Goal: Transaction & Acquisition: Purchase product/service

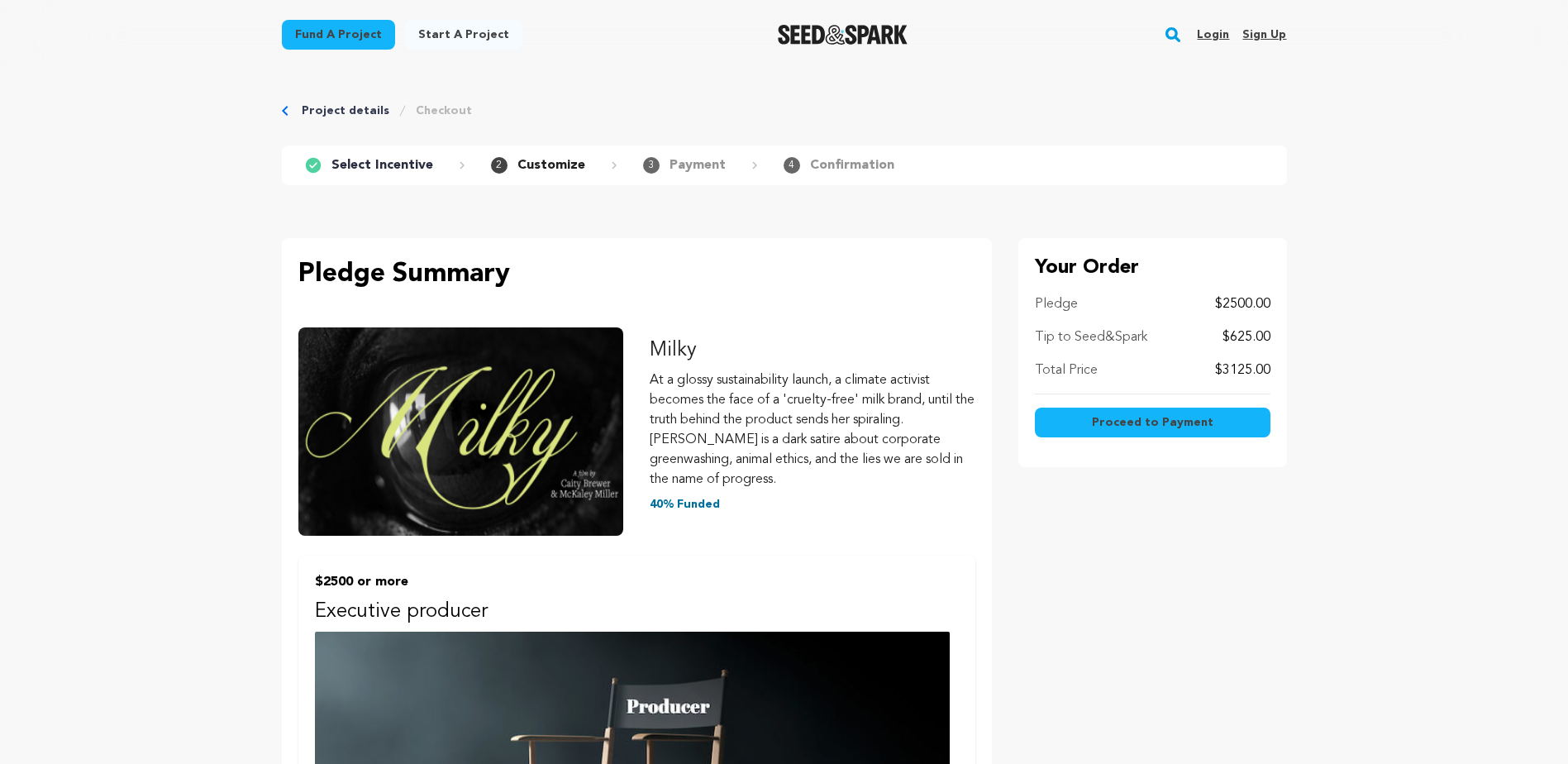
click at [315, 110] on link "Project details" at bounding box center [345, 111] width 87 height 17
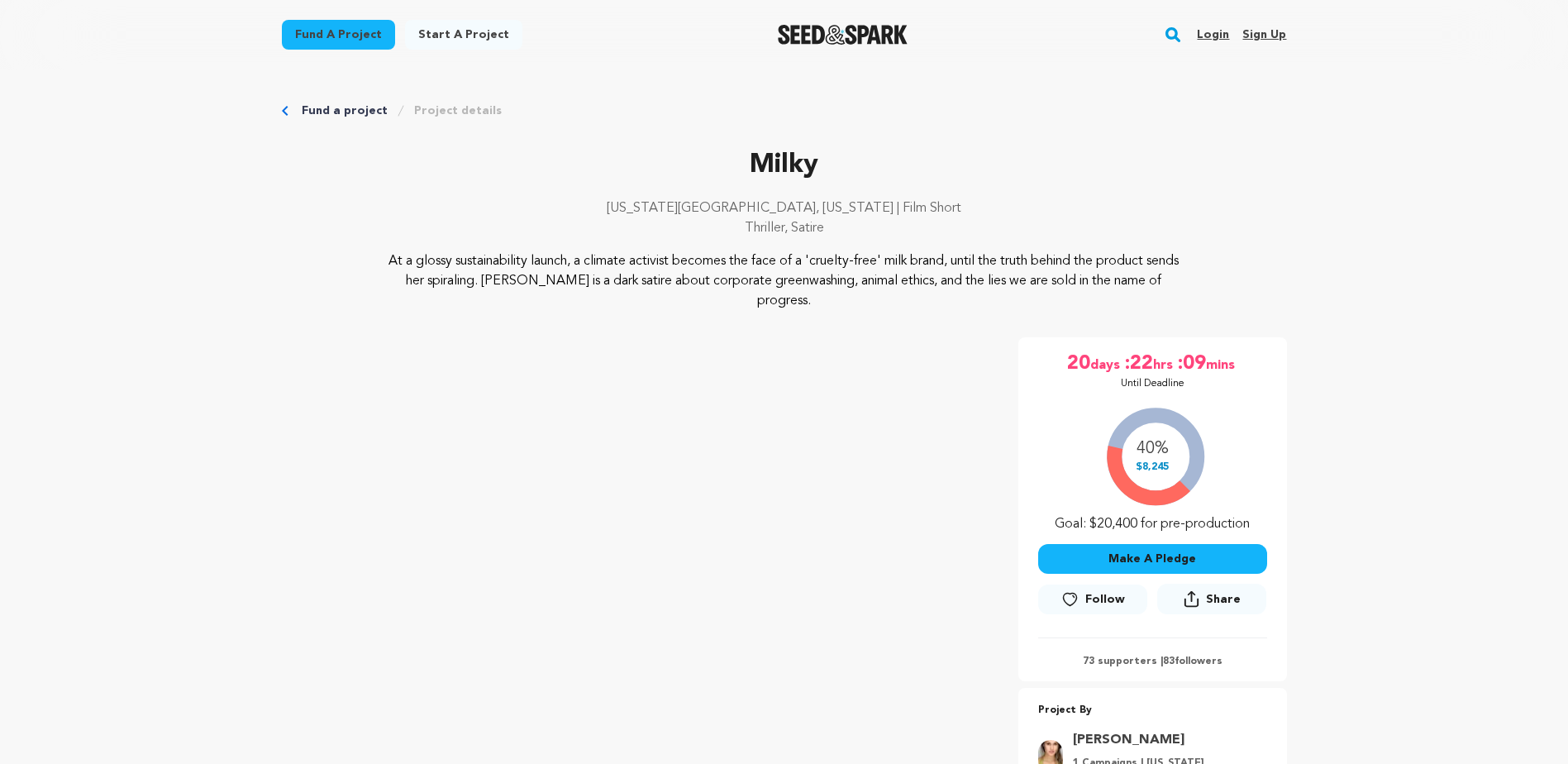
click at [349, 35] on link "Fund a project" at bounding box center [339, 34] width 114 height 29
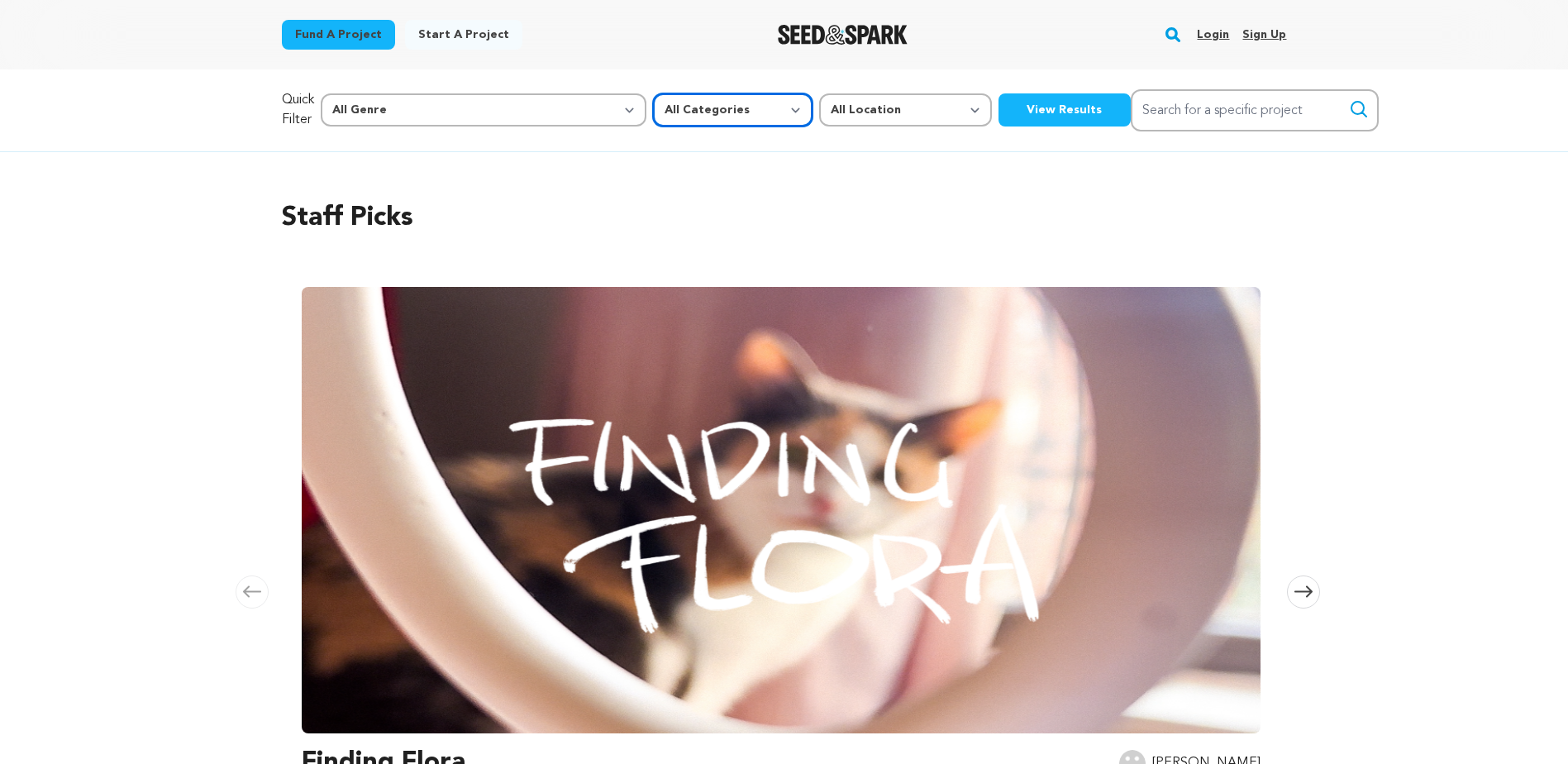
click at [653, 104] on select "All Categories Film Feature Film Short Series Music Video Comics Artist Residen…" at bounding box center [733, 110] width 160 height 33
select select "382"
click at [653, 93] on select "All Categories Film Feature Film Short Series Music Video Comics Artist Residen…" at bounding box center [733, 110] width 160 height 33
click at [999, 109] on button "View Results" at bounding box center [1065, 110] width 132 height 33
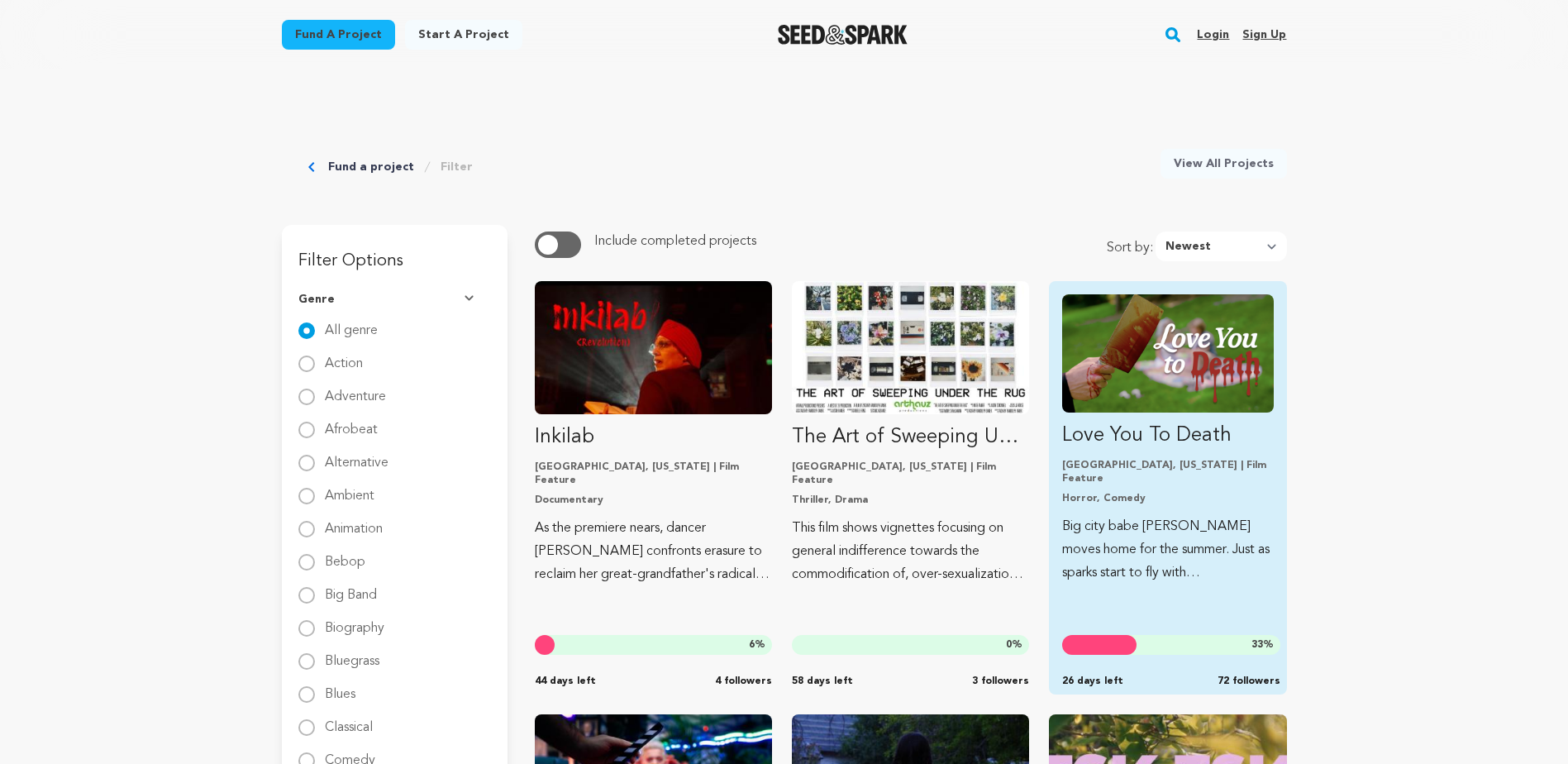
click at [1163, 354] on img "Fund Love You To Death" at bounding box center [1167, 353] width 211 height 119
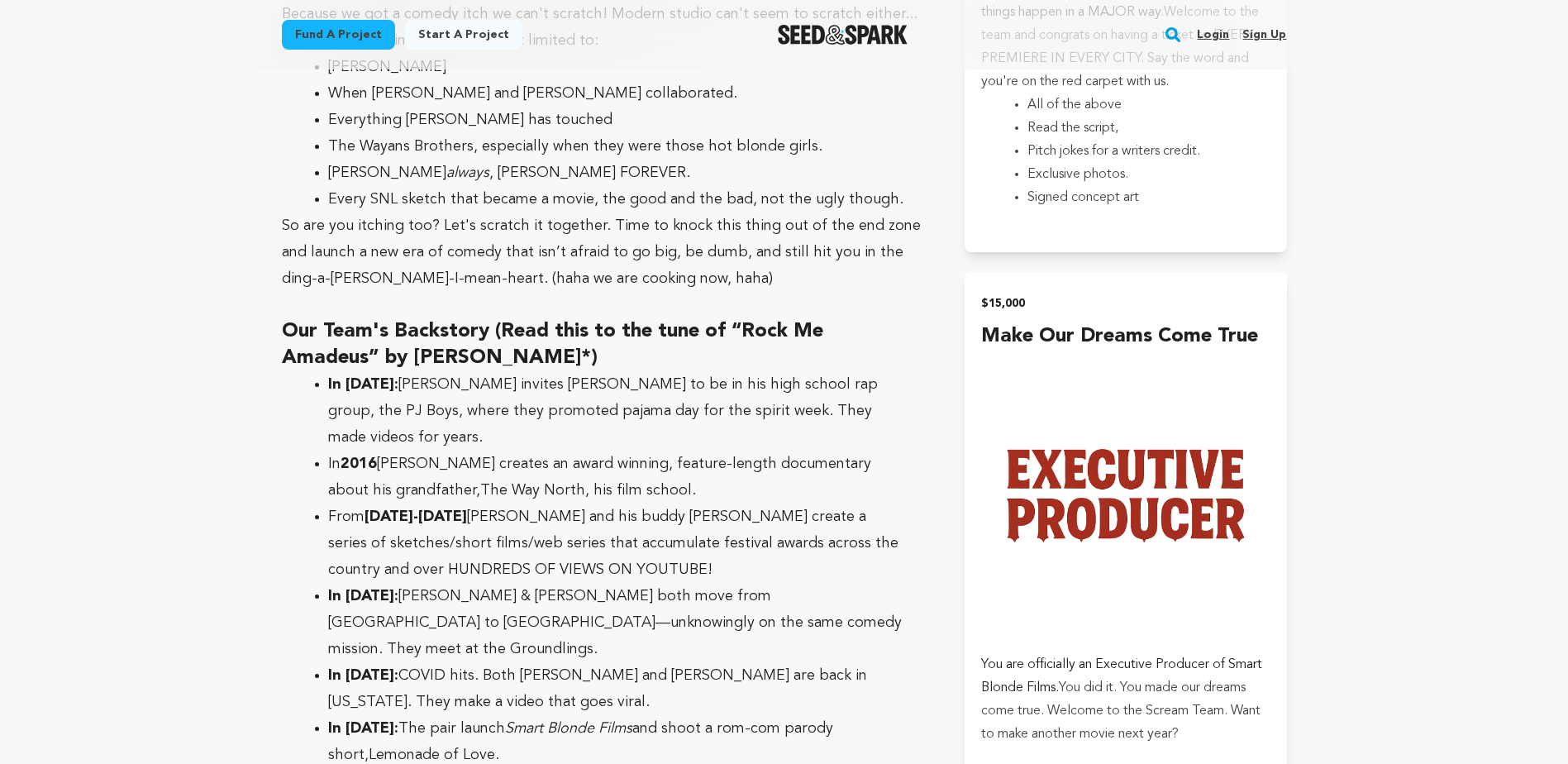
scroll to position [4878, 0]
